Goal: Find specific page/section: Find specific page/section

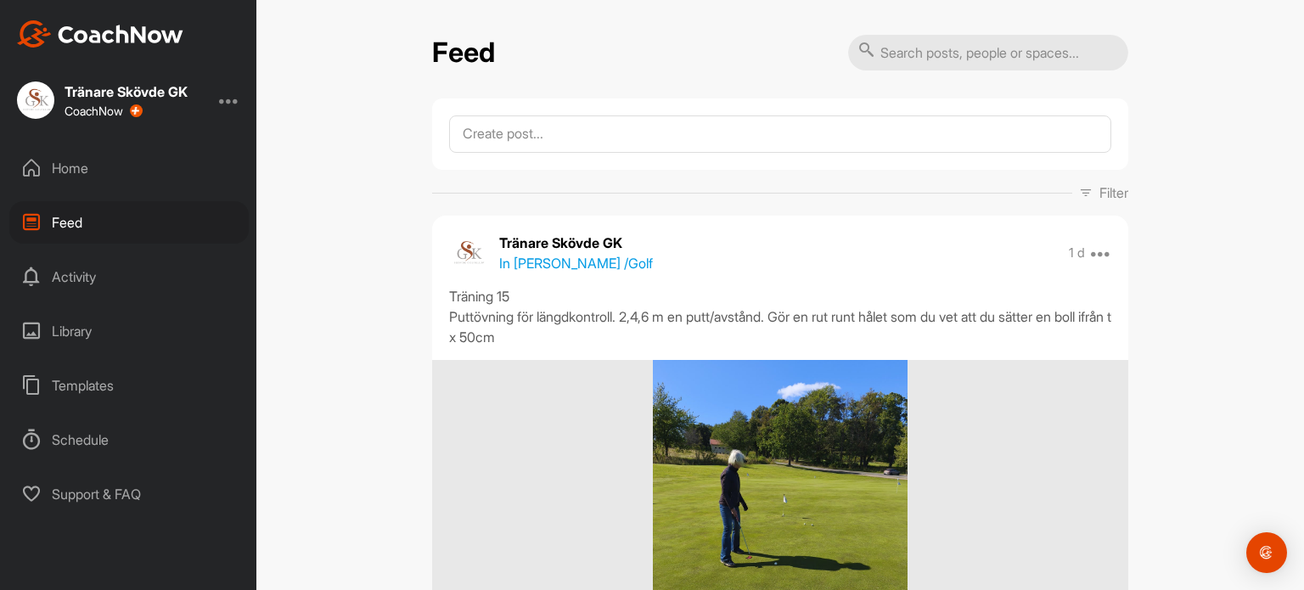
click at [106, 171] on div "Home" at bounding box center [128, 168] width 239 height 42
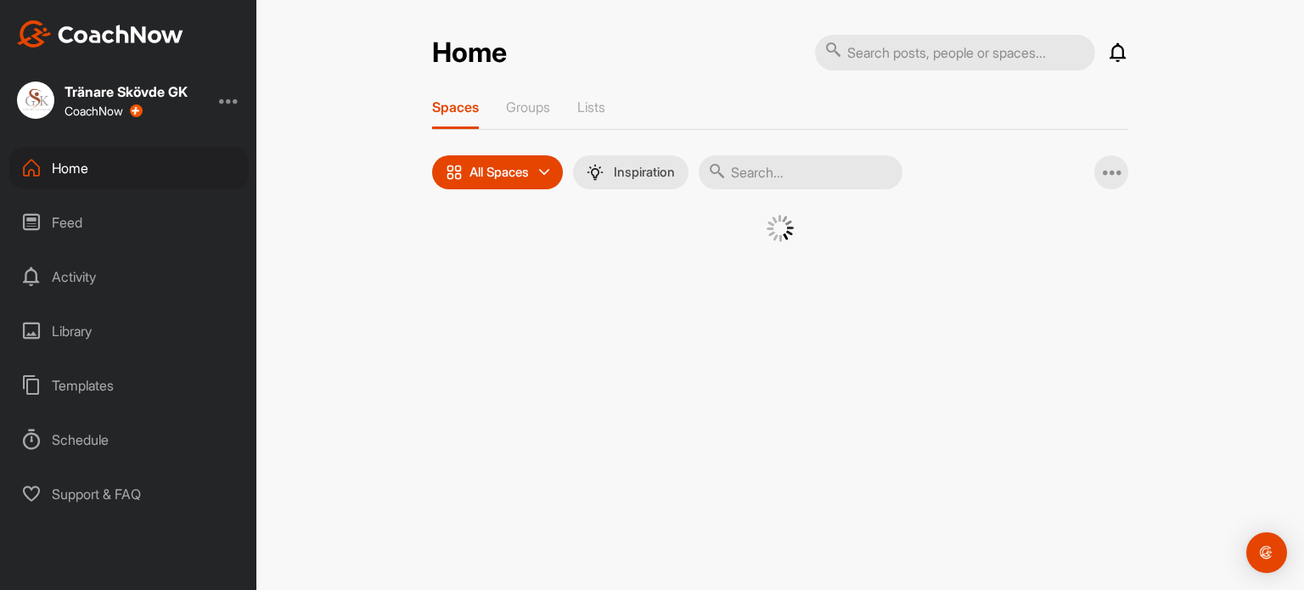
click at [971, 58] on input "text" at bounding box center [955, 53] width 280 height 36
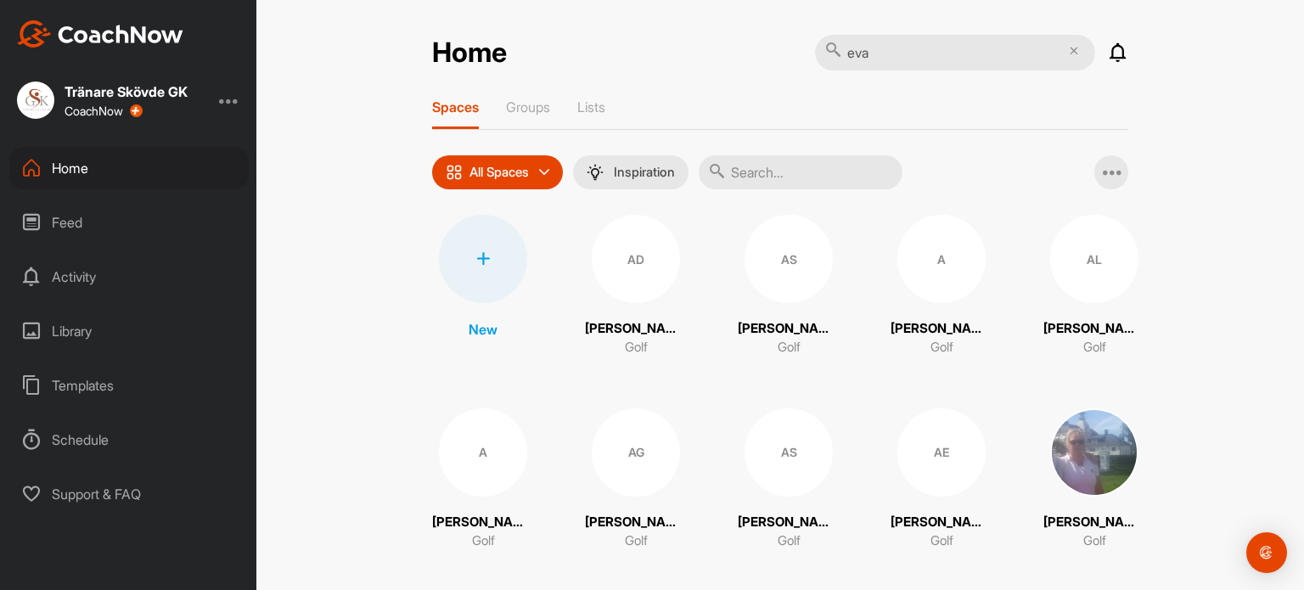
type input "eva"
click at [744, 167] on input "text" at bounding box center [801, 172] width 204 height 34
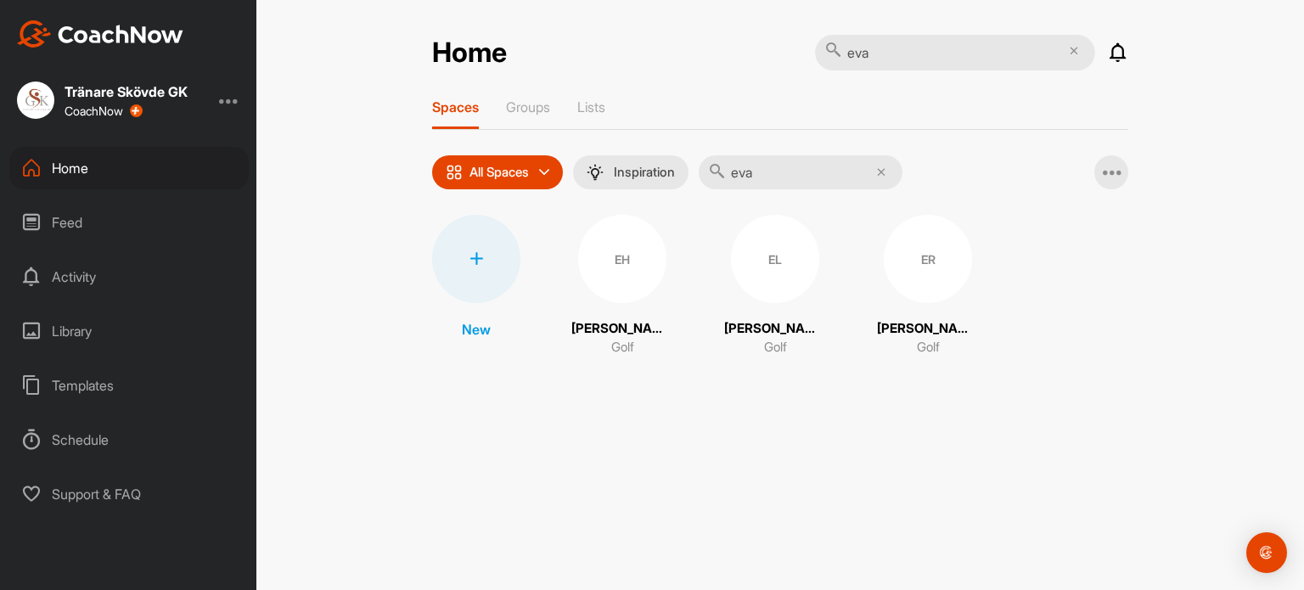
type input "eva"
click at [628, 251] on div "EH" at bounding box center [622, 259] width 88 height 88
